Goal: Obtain resource: Obtain resource

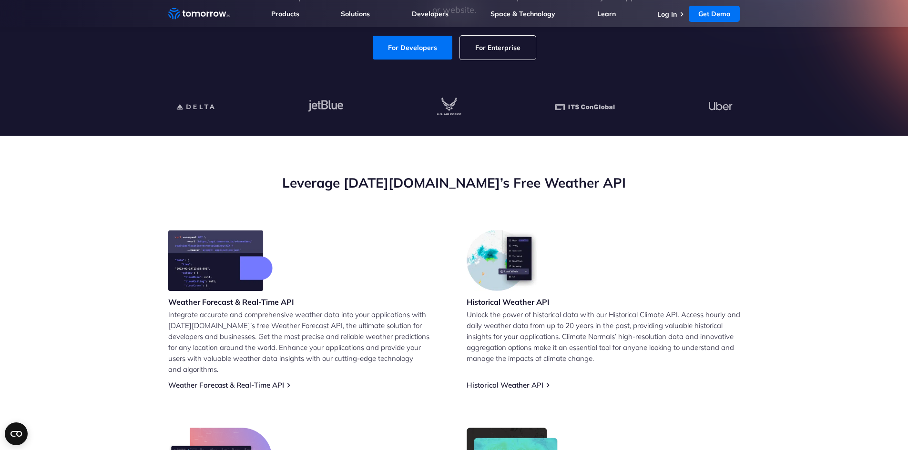
scroll to position [206, 0]
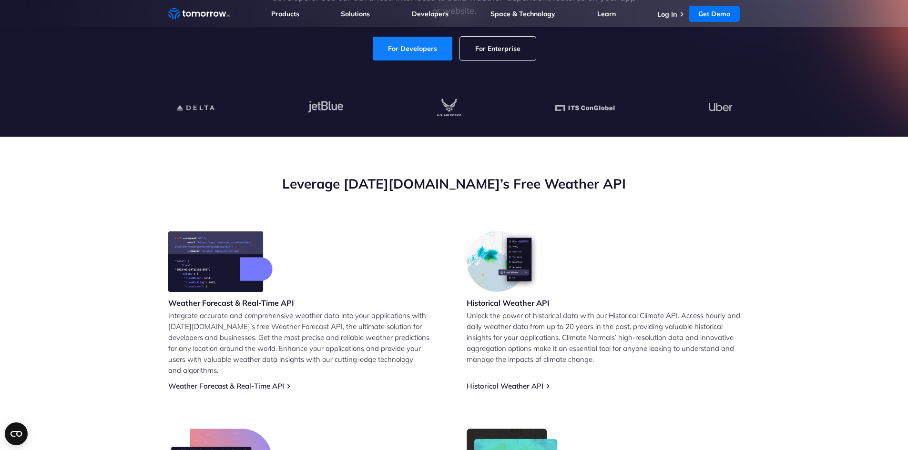
click at [408, 41] on link "For Developers" at bounding box center [413, 49] width 80 height 24
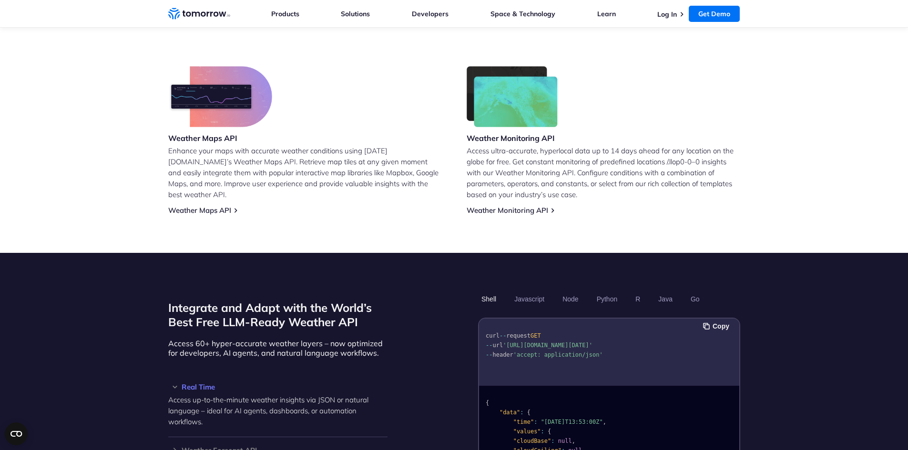
scroll to position [572, 0]
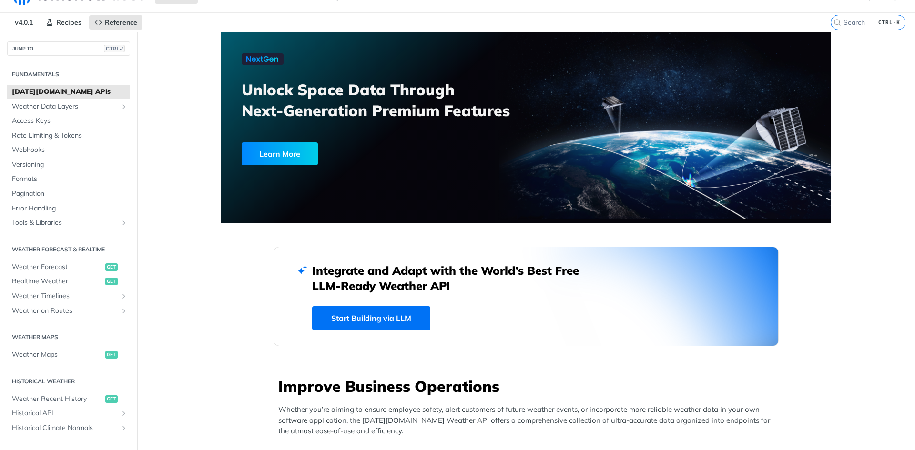
scroll to position [16, 0]
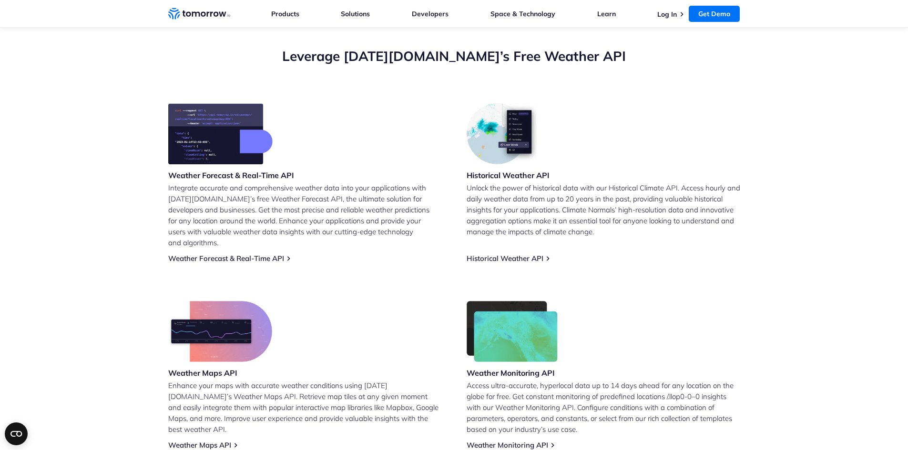
scroll to position [334, 0]
click at [212, 253] on div "Weather Forecast & Real-Time API Integrate accurate and comprehensive weather d…" at bounding box center [454, 277] width 572 height 346
click at [214, 254] on link "Weather Forecast & Real-Time API" at bounding box center [226, 258] width 116 height 9
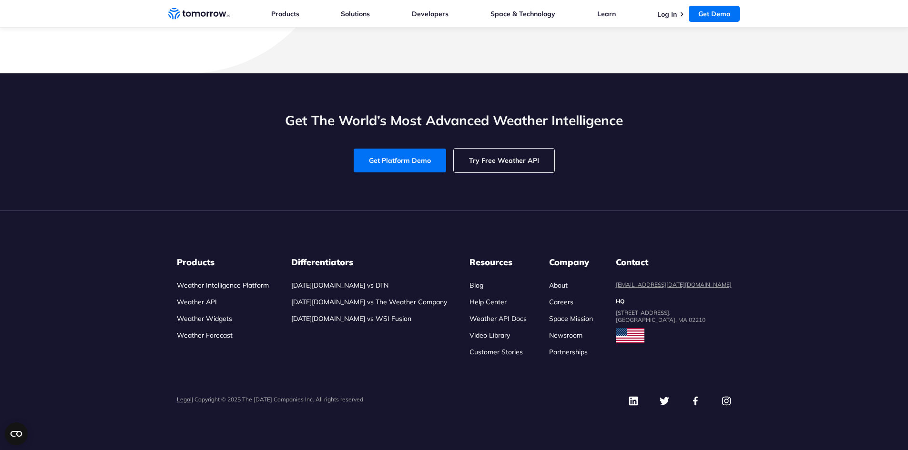
scroll to position [4240, 0]
click at [519, 173] on link "Try Free Weather API" at bounding box center [504, 161] width 101 height 24
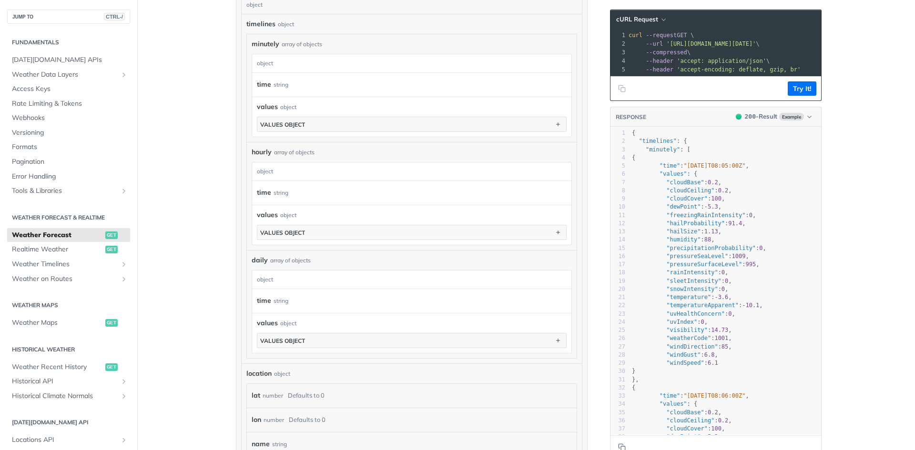
scroll to position [561, 0]
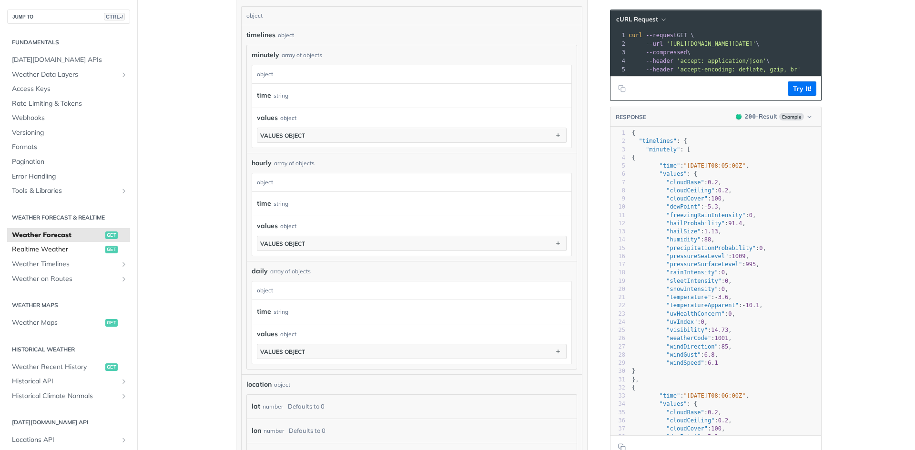
click at [76, 245] on span "Realtime Weather" at bounding box center [57, 250] width 91 height 10
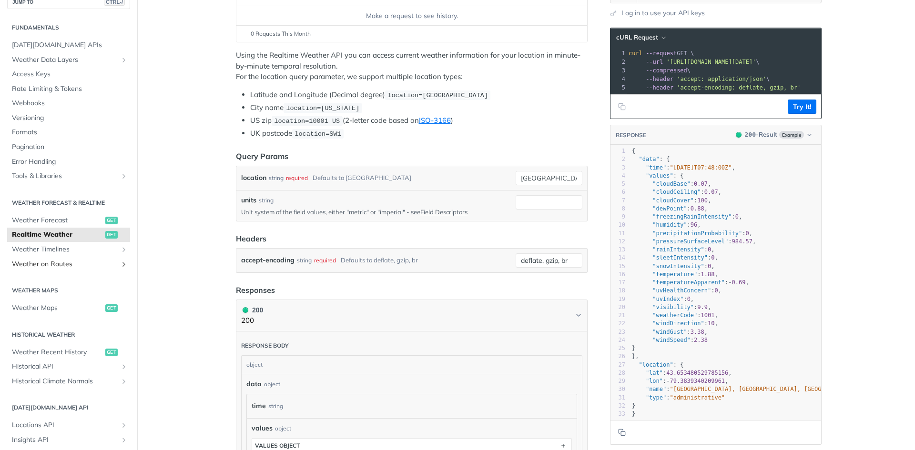
scroll to position [48, 0]
